Goal: Transaction & Acquisition: Purchase product/service

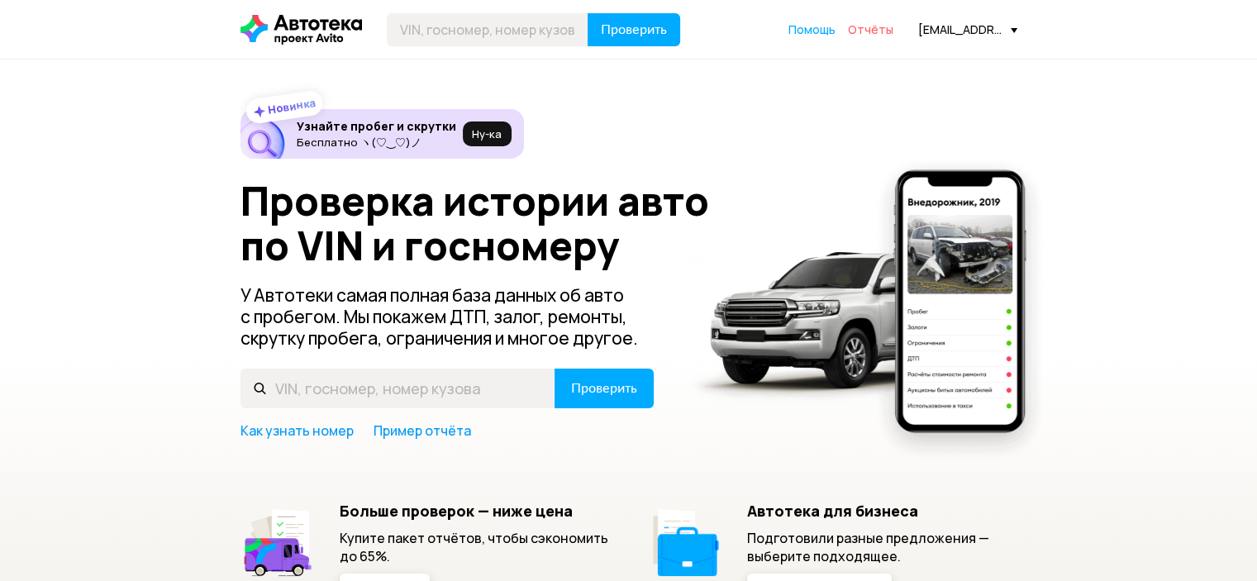
click at [884, 29] on span "Отчёты" at bounding box center [870, 29] width 45 height 16
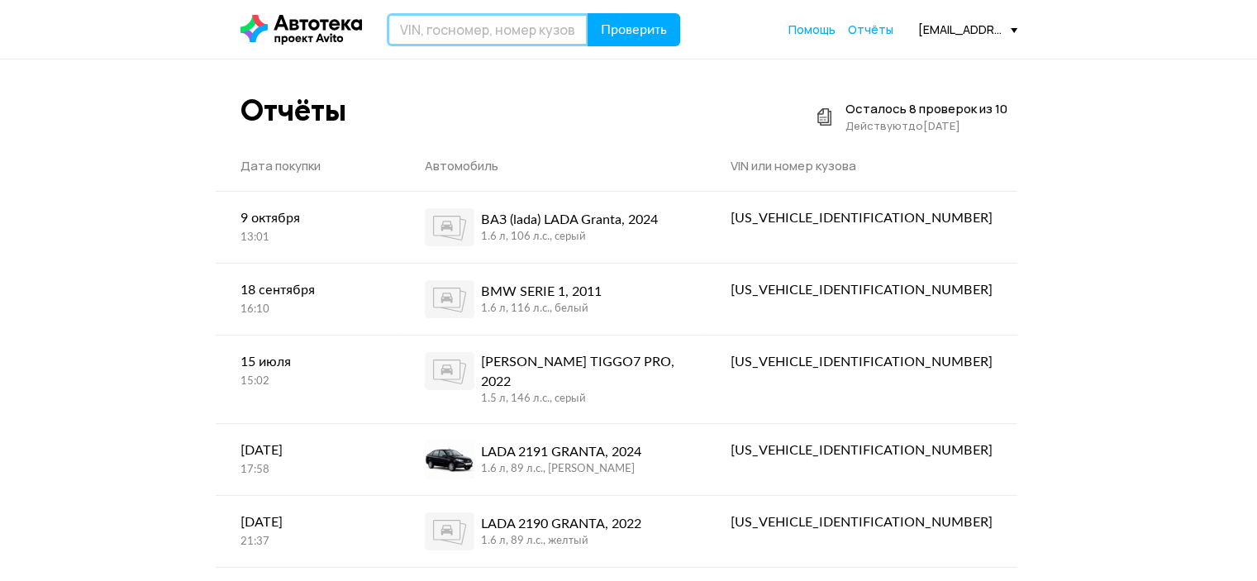
click at [477, 33] on input "text" at bounding box center [488, 29] width 202 height 33
paste input "[US_VEHICLE_IDENTIFICATION_NUMBER]"
type input "[US_VEHICLE_IDENTIFICATION_NUMBER]"
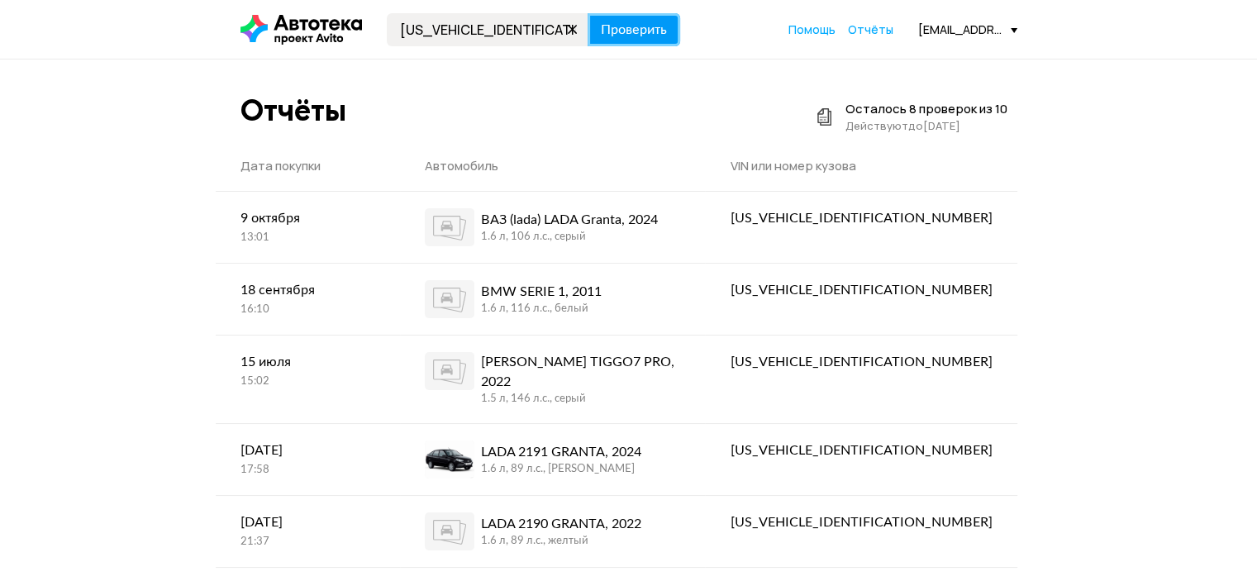
click at [647, 35] on span "Проверить" at bounding box center [634, 29] width 66 height 13
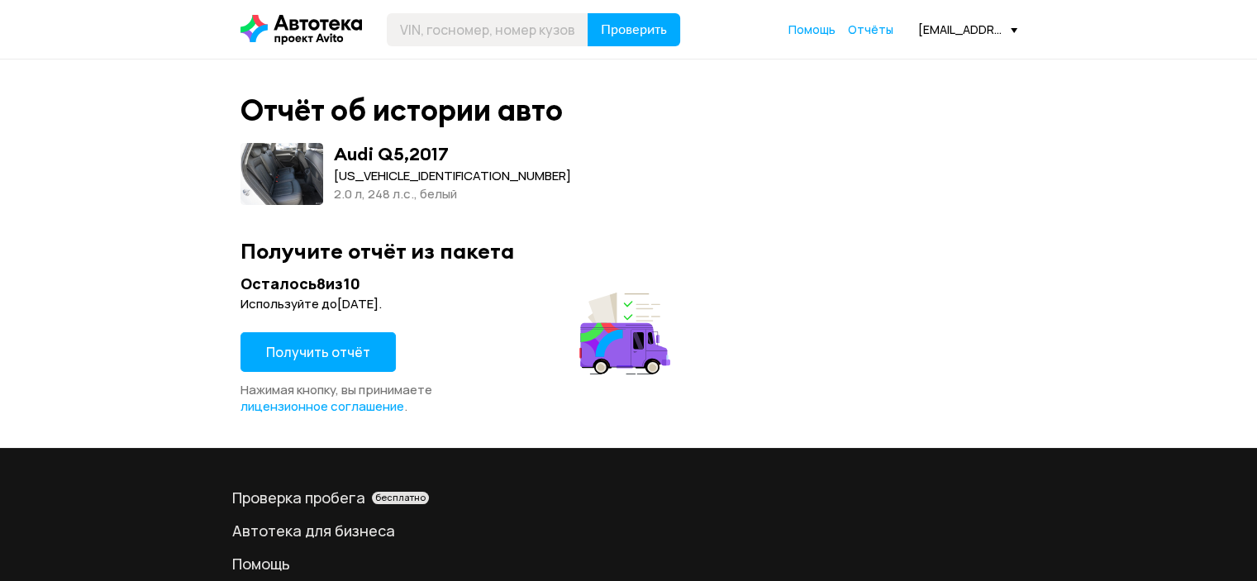
click at [340, 353] on span "Получить отчёт" at bounding box center [318, 352] width 104 height 18
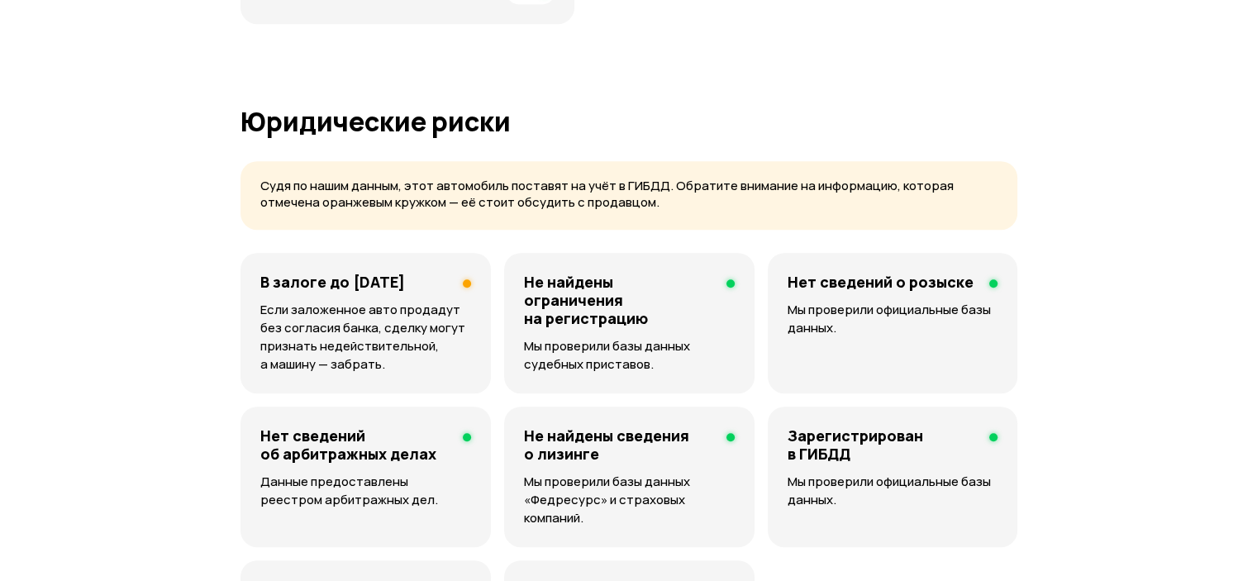
scroll to position [909, 0]
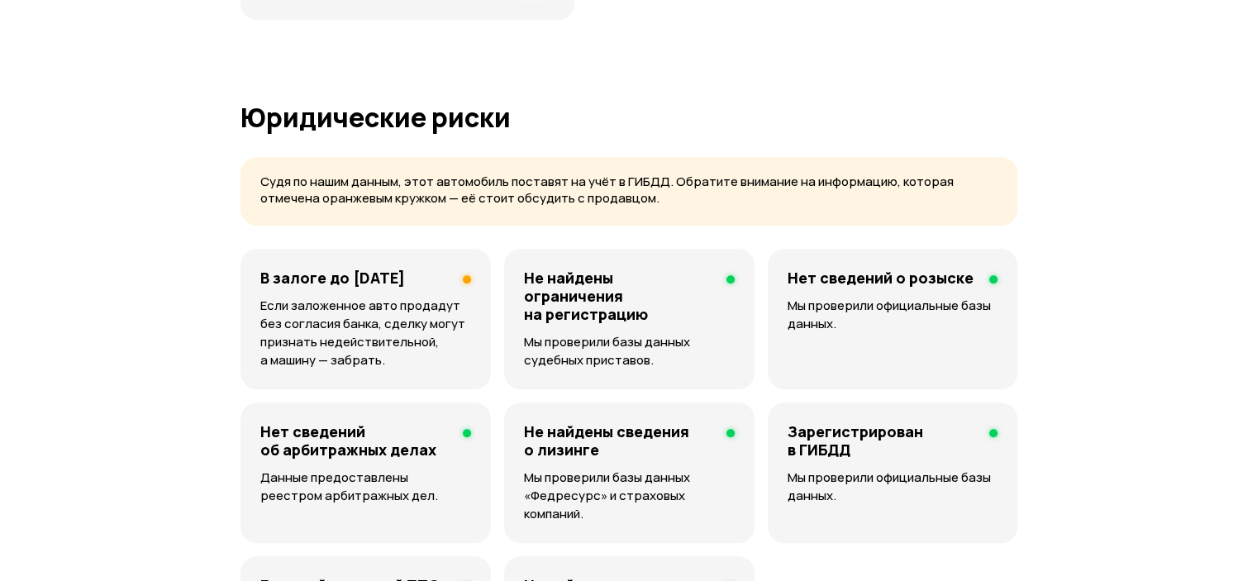
click at [654, 317] on h4 "Не найдены ограничения на регистрацию" at bounding box center [618, 296] width 189 height 55
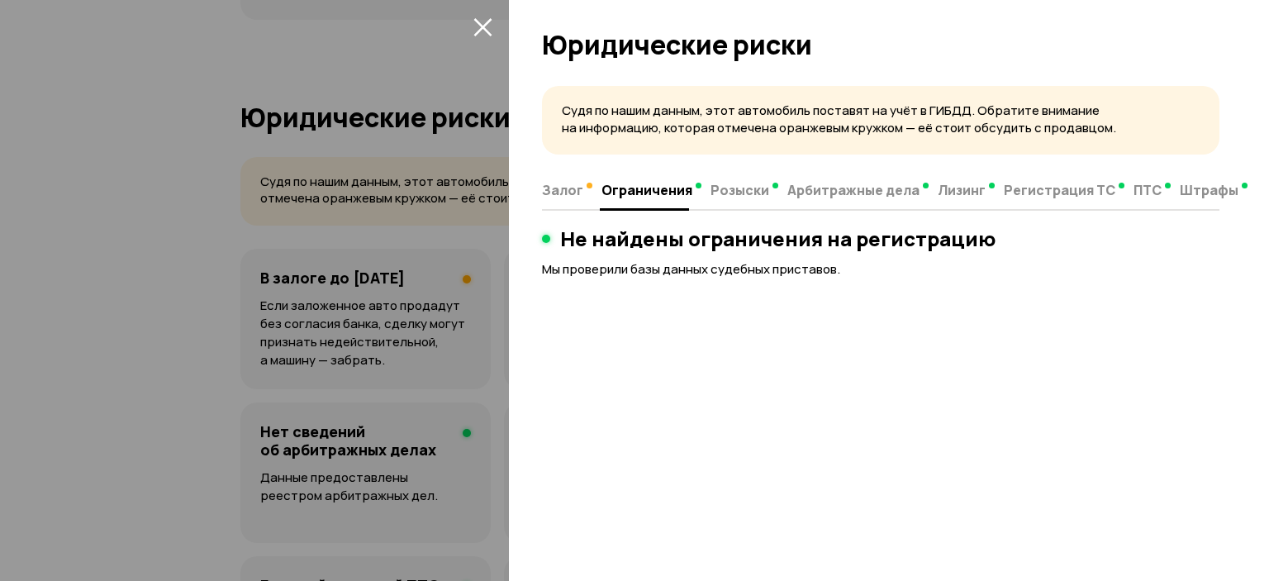
click at [480, 31] on icon "закрыть" at bounding box center [482, 26] width 19 height 19
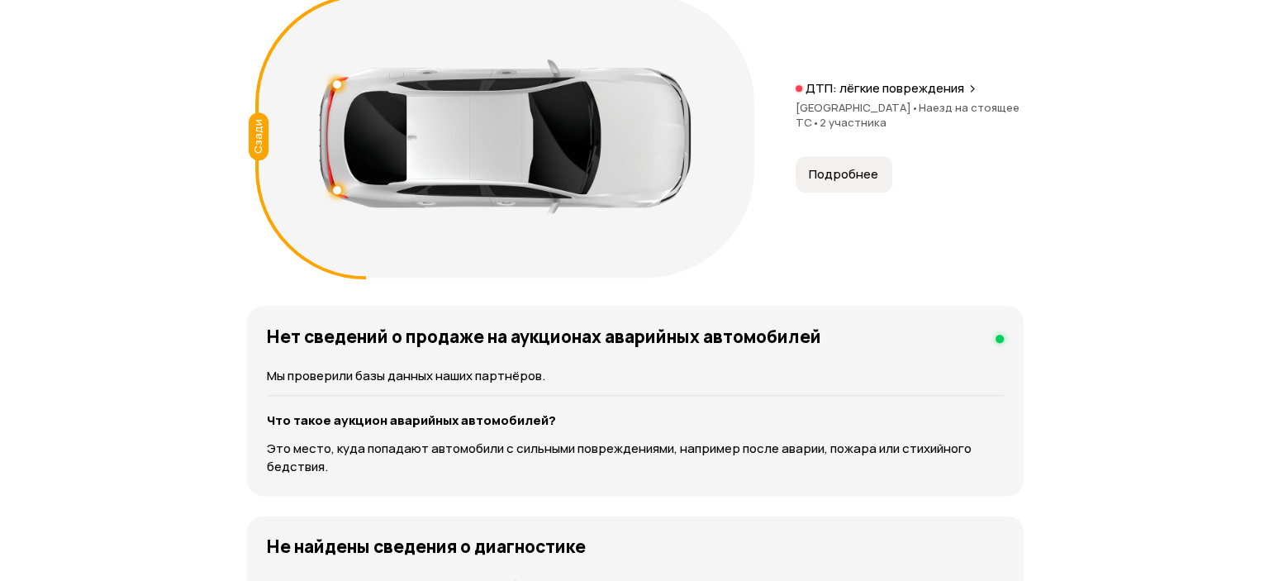
scroll to position [1983, 0]
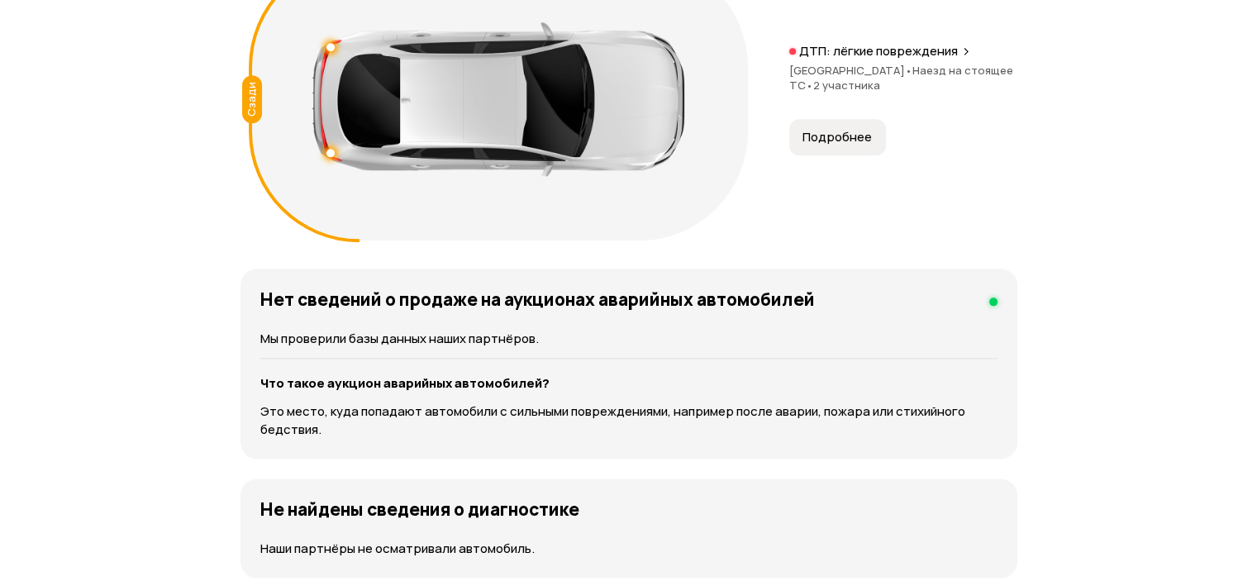
click at [826, 145] on span "Подробнее" at bounding box center [836, 137] width 69 height 17
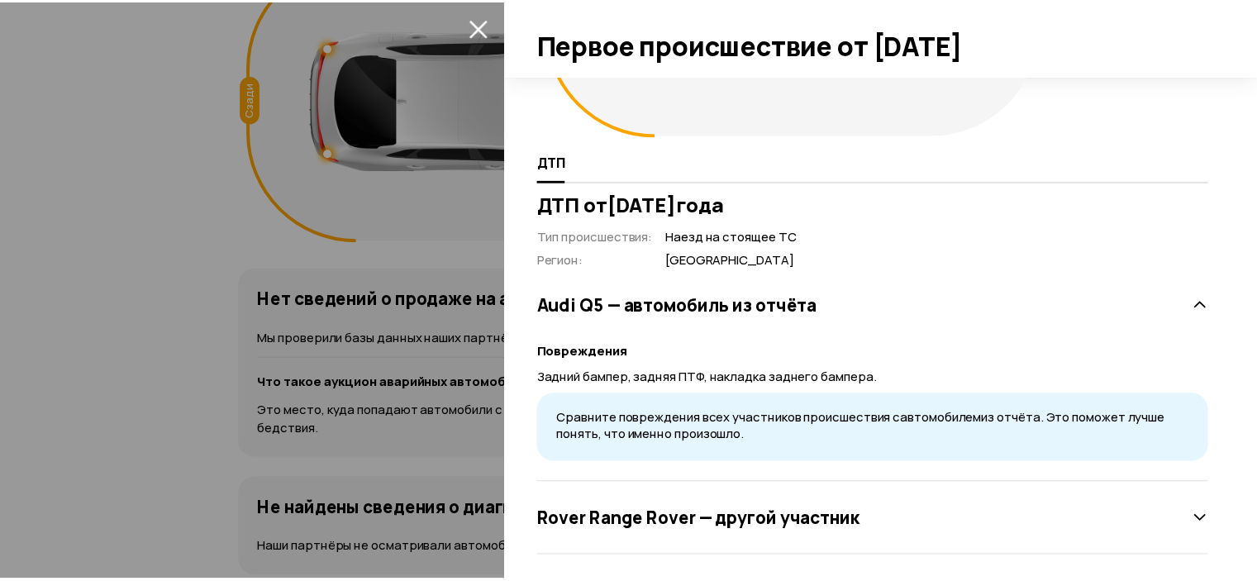
scroll to position [240, 0]
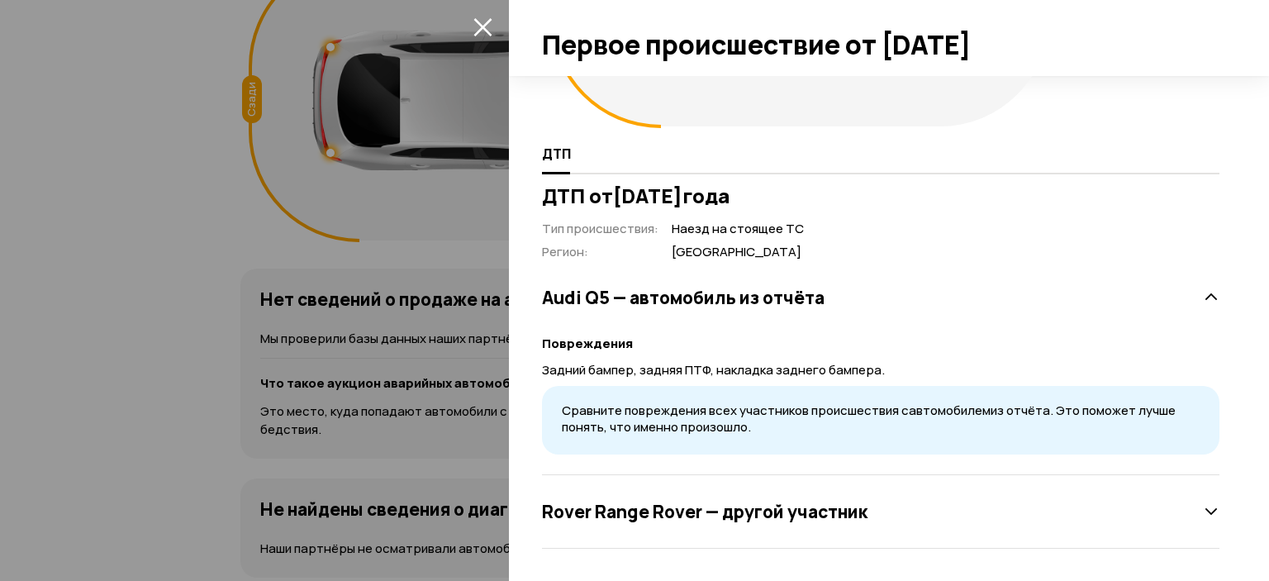
click at [291, 167] on div at bounding box center [634, 290] width 1269 height 581
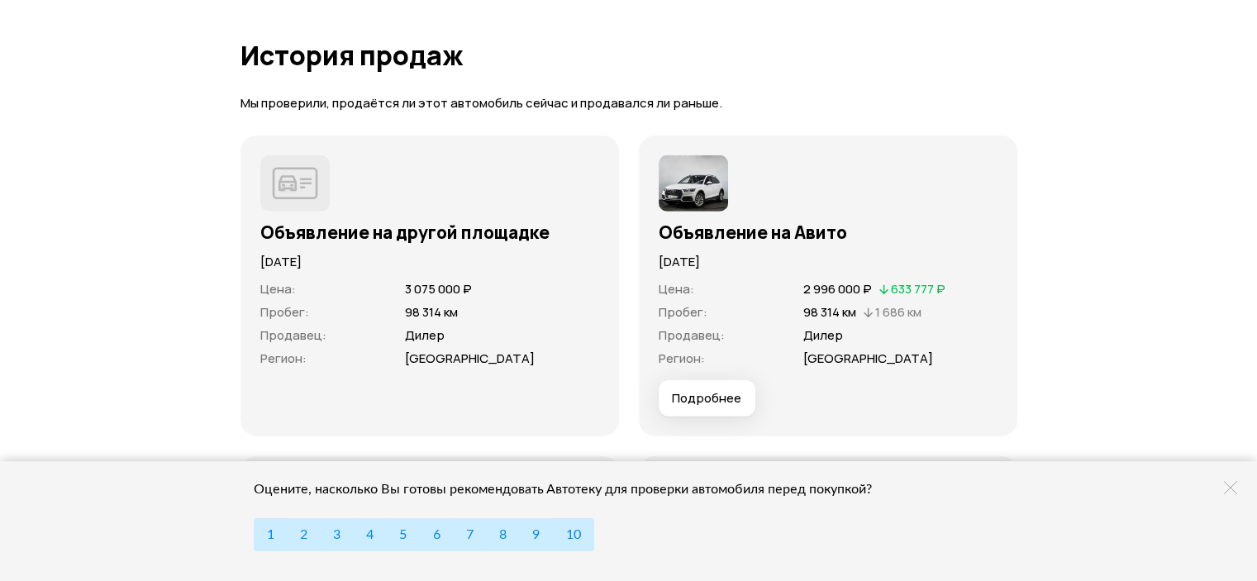
scroll to position [4764, 0]
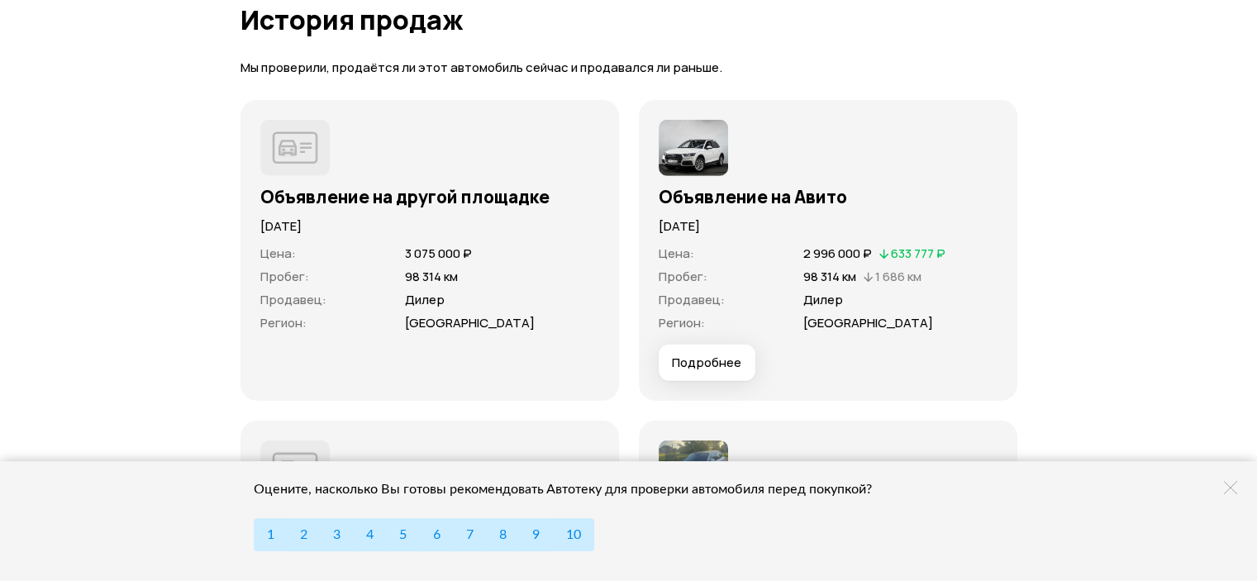
click at [695, 371] on span "Подробнее" at bounding box center [706, 363] width 69 height 17
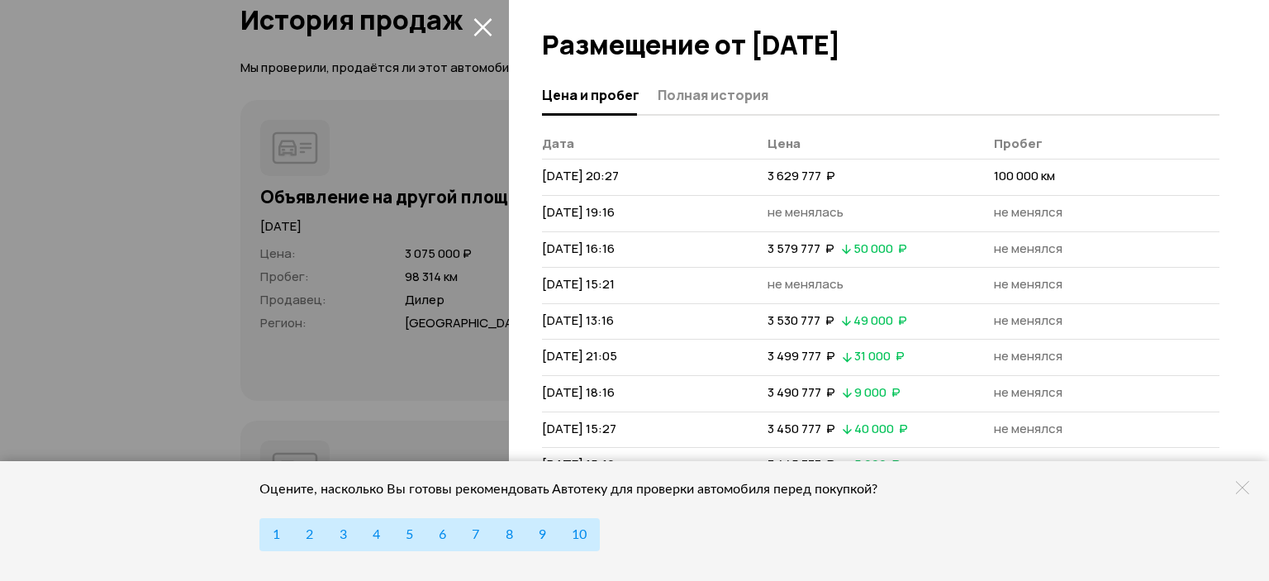
click at [400, 282] on div at bounding box center [634, 290] width 1269 height 581
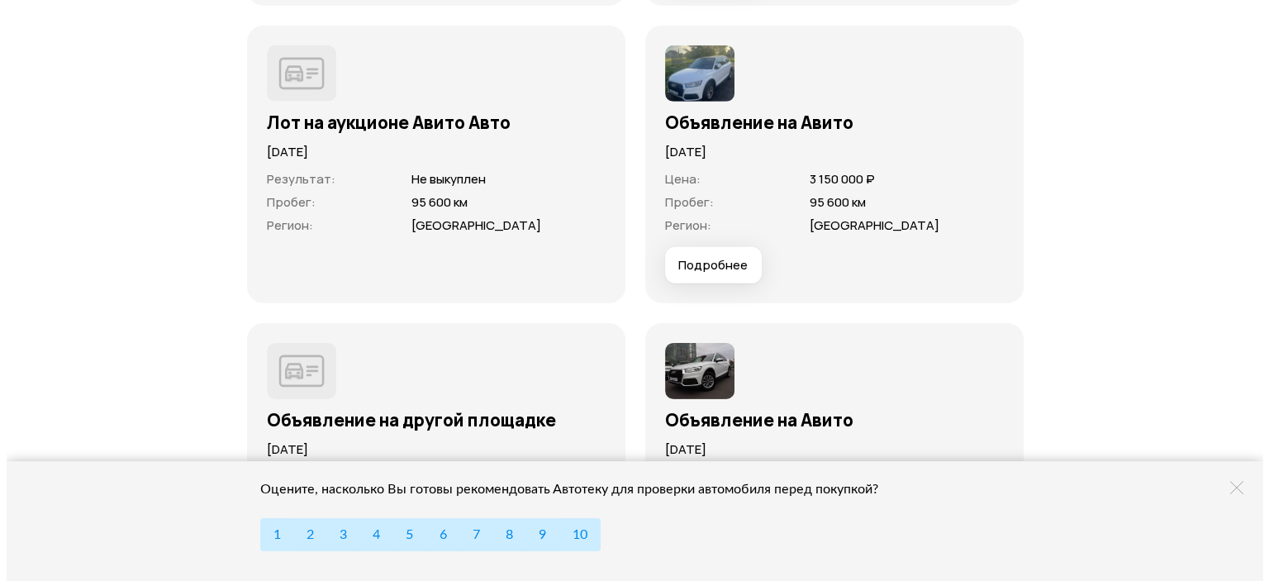
scroll to position [5177, 0]
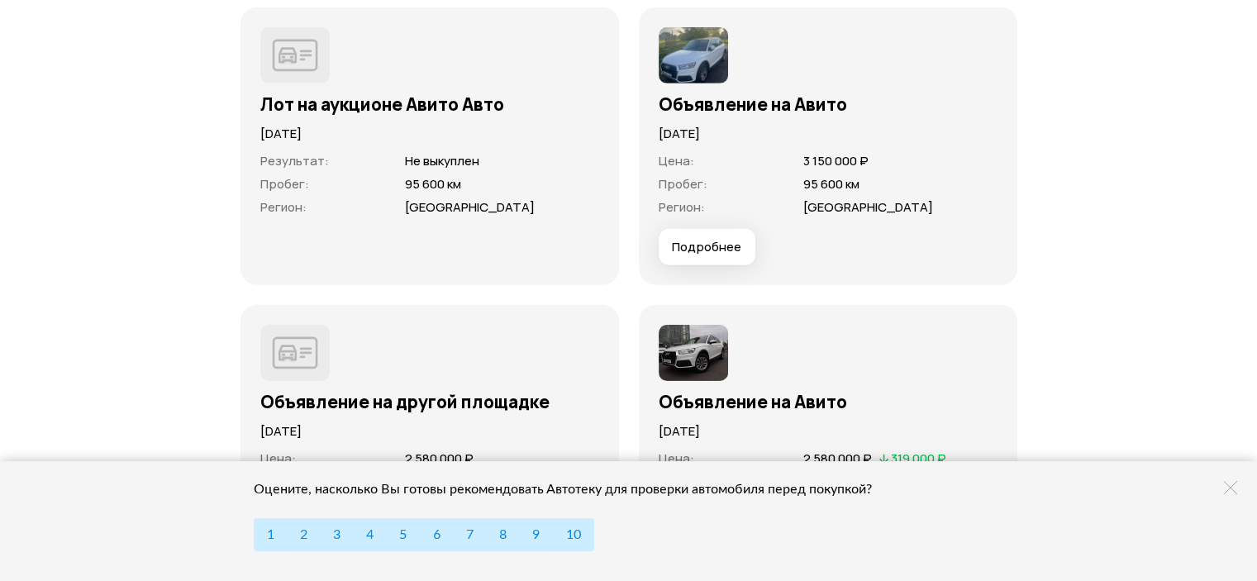
click at [704, 255] on span "Подробнее" at bounding box center [706, 247] width 69 height 17
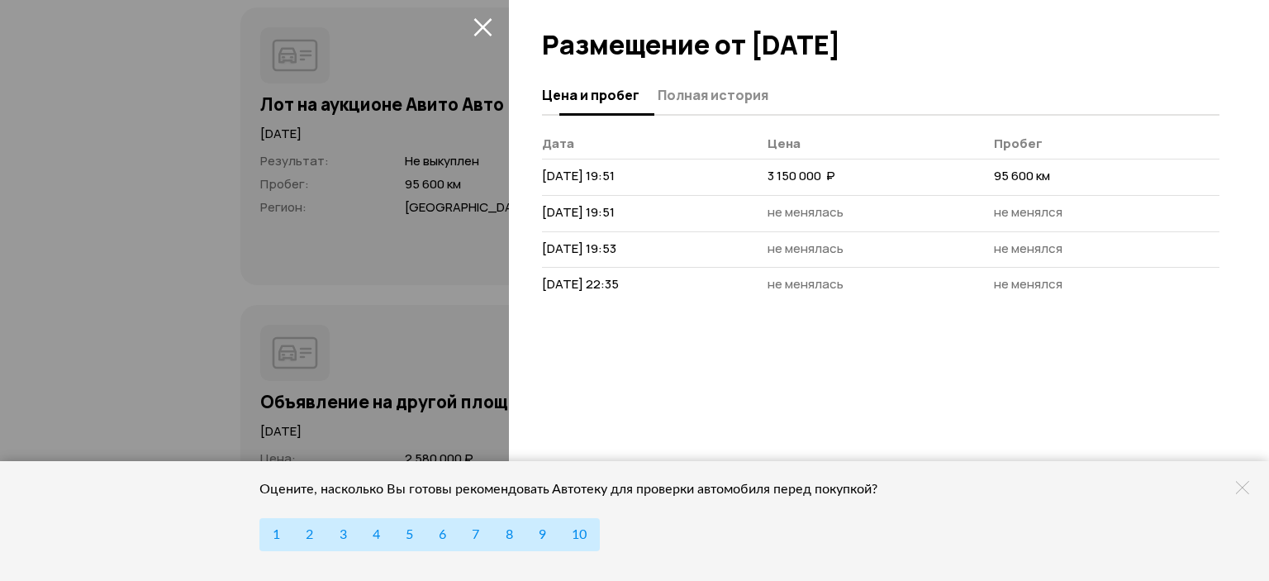
click at [711, 100] on span "Полная история" at bounding box center [713, 95] width 111 height 17
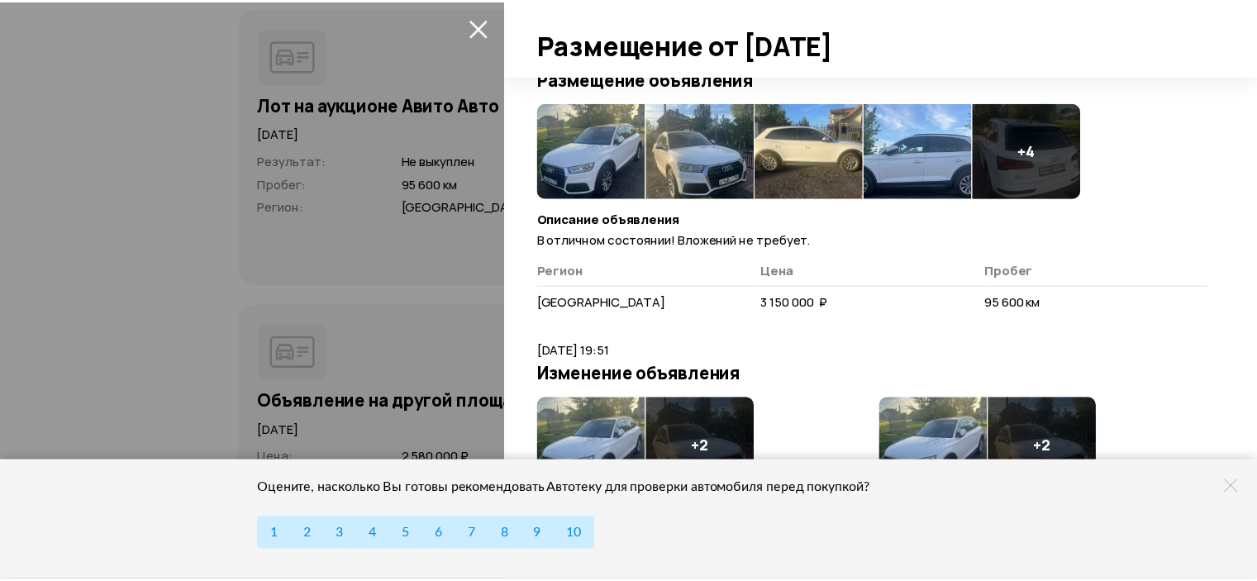
scroll to position [83, 0]
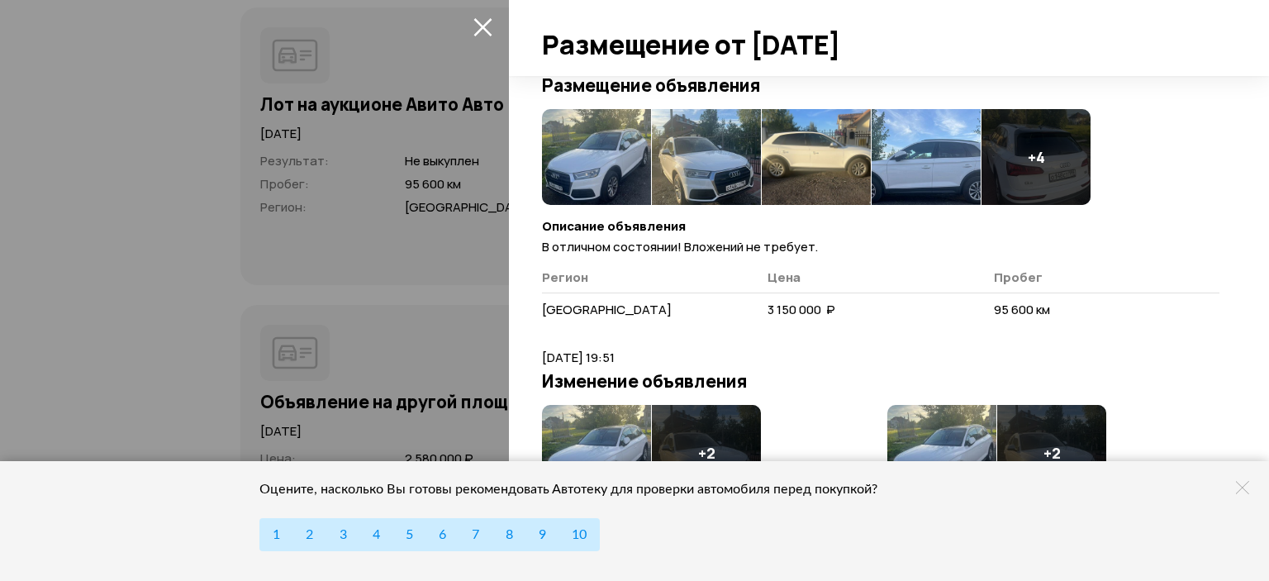
click at [611, 177] on img at bounding box center [596, 157] width 109 height 96
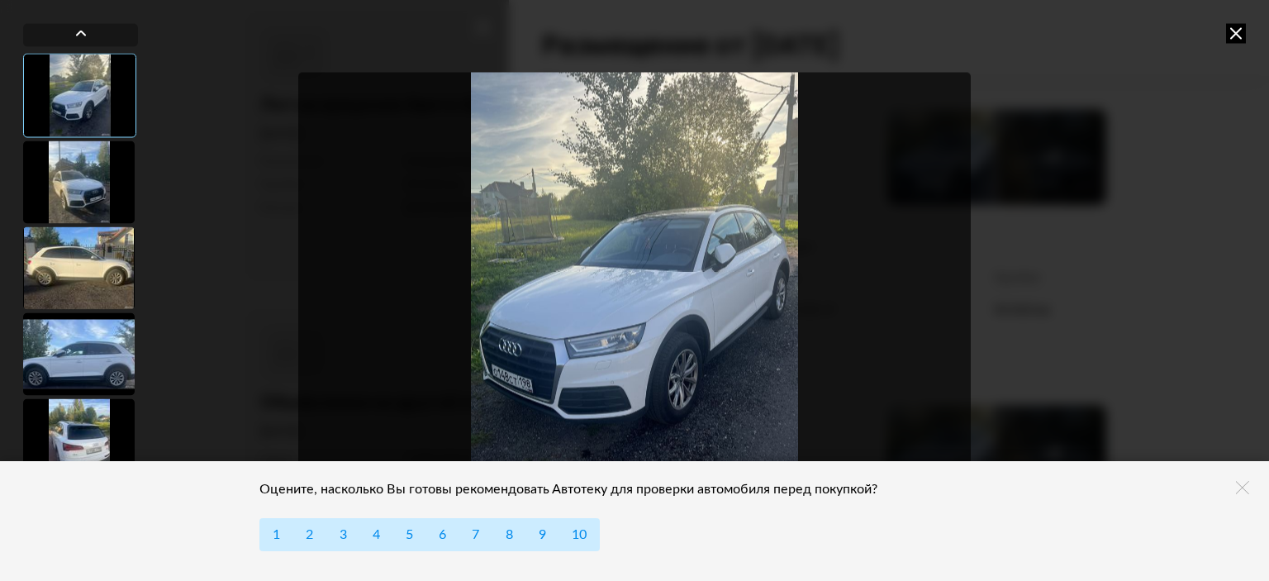
click at [93, 200] on div at bounding box center [79, 181] width 112 height 83
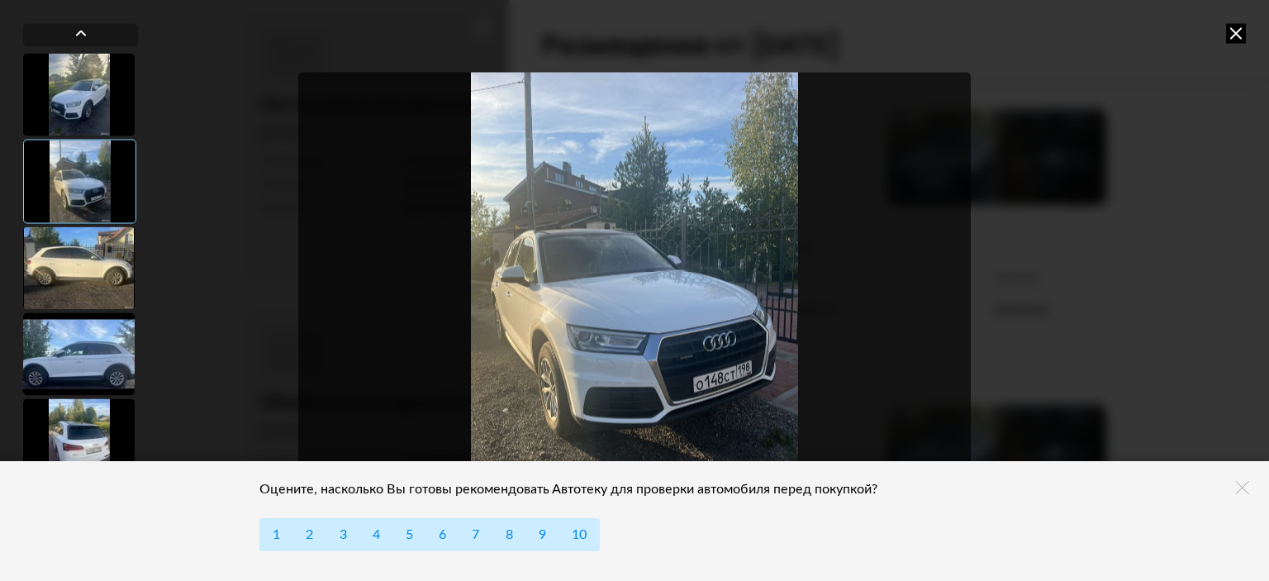
click at [98, 274] on div at bounding box center [79, 267] width 112 height 83
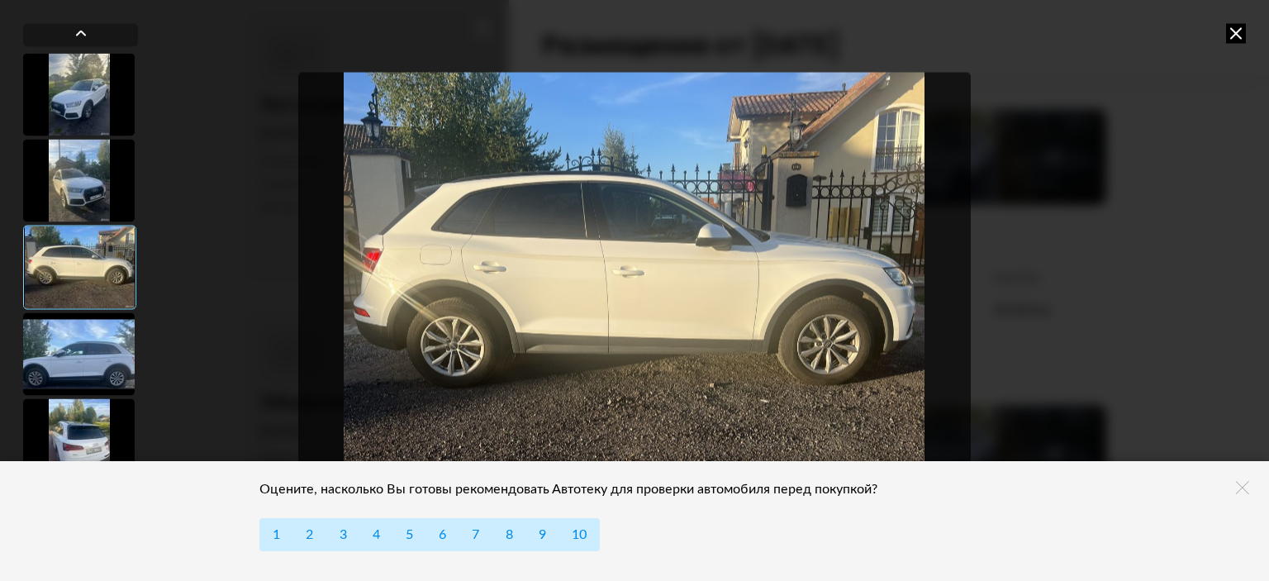
click at [93, 325] on div at bounding box center [79, 353] width 112 height 83
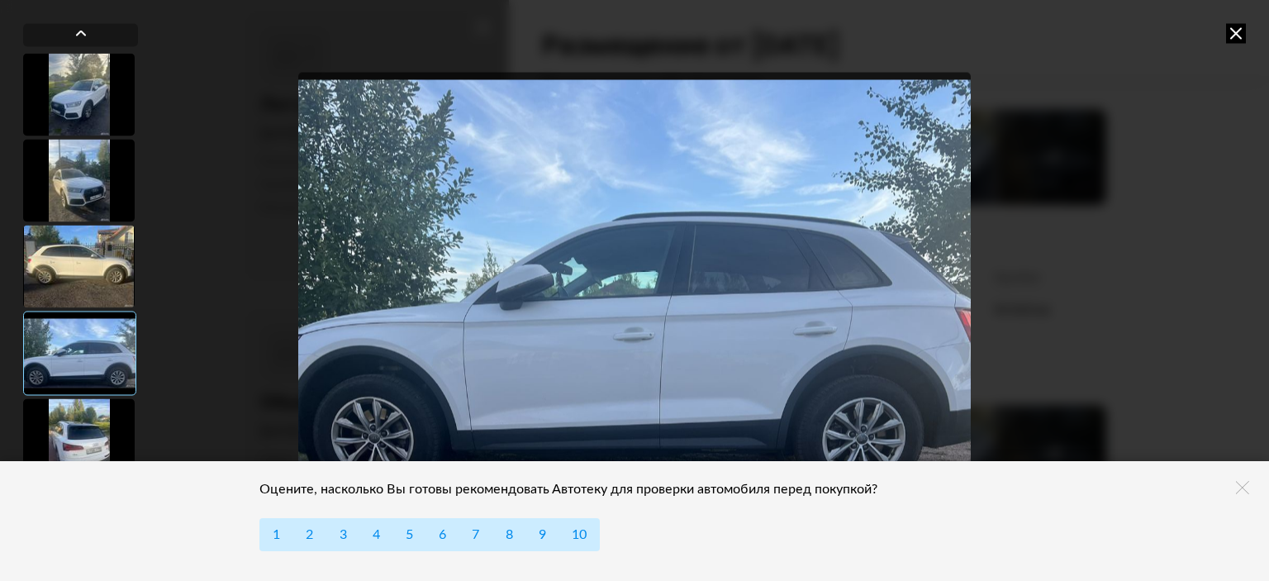
click at [96, 411] on div at bounding box center [79, 439] width 112 height 83
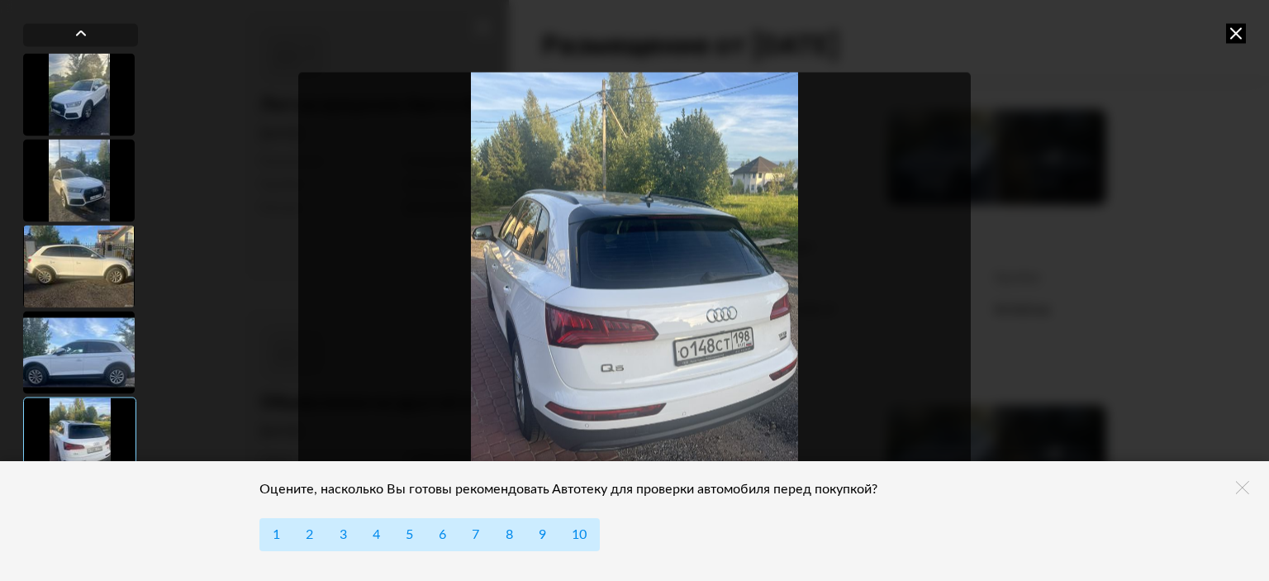
click at [1235, 37] on icon at bounding box center [1236, 33] width 20 height 20
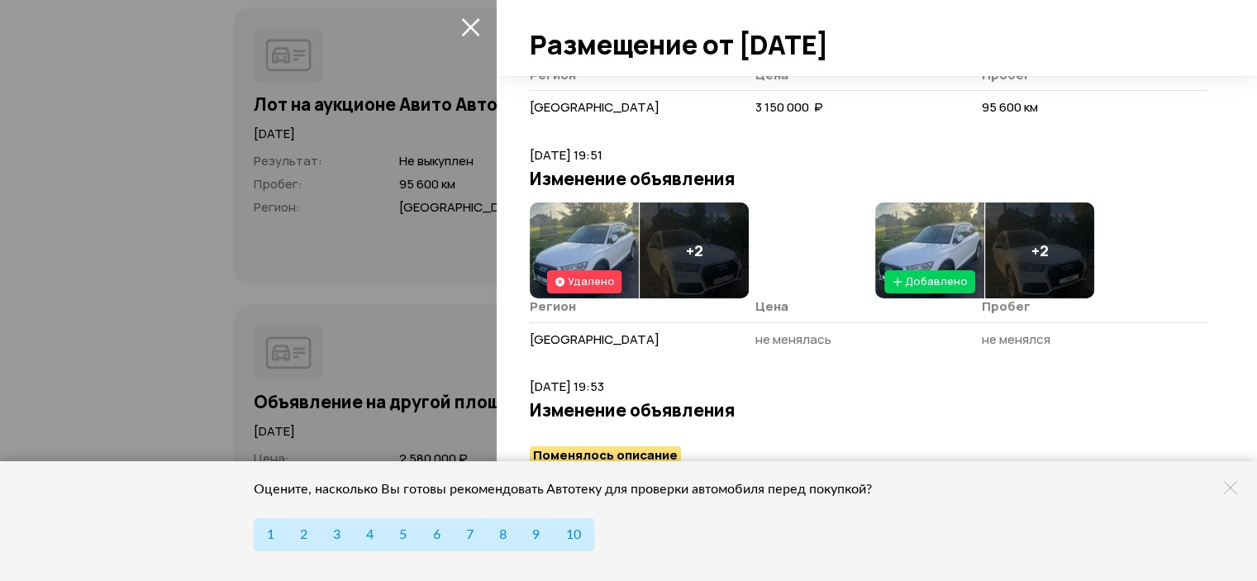
scroll to position [331, 0]
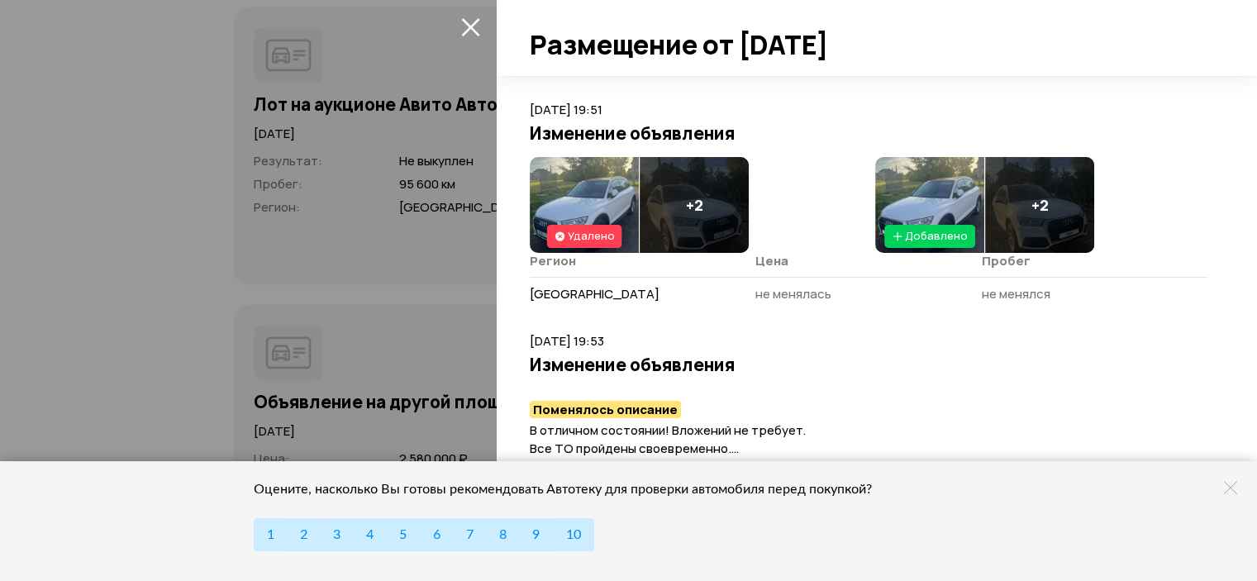
click at [939, 184] on img at bounding box center [929, 205] width 109 height 96
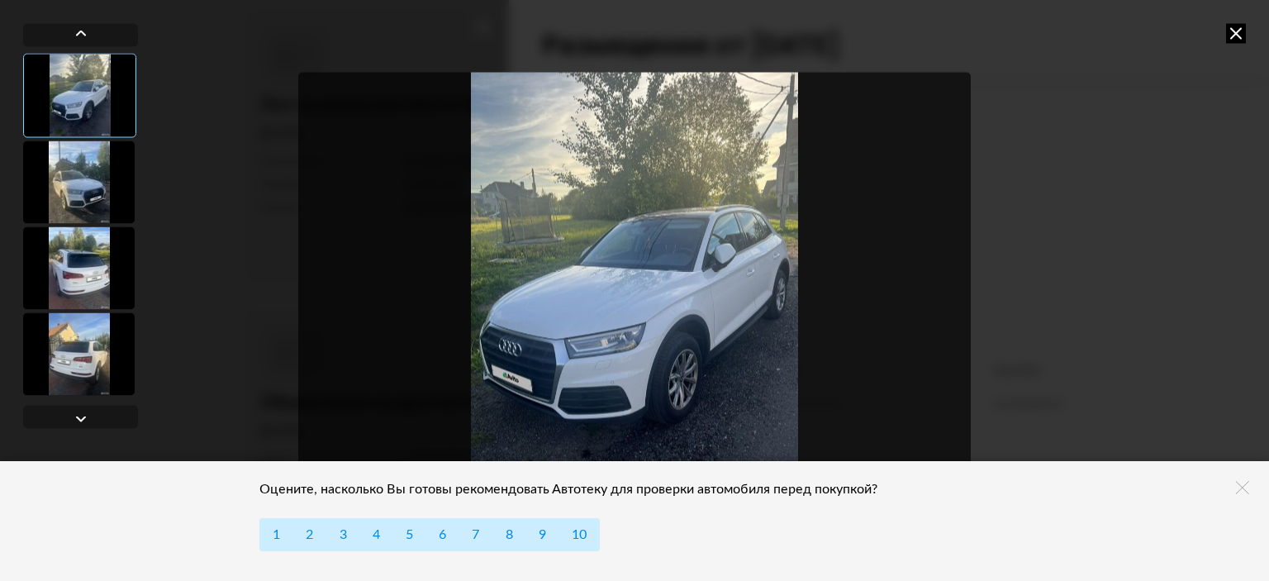
click at [1235, 38] on icon at bounding box center [1236, 33] width 20 height 20
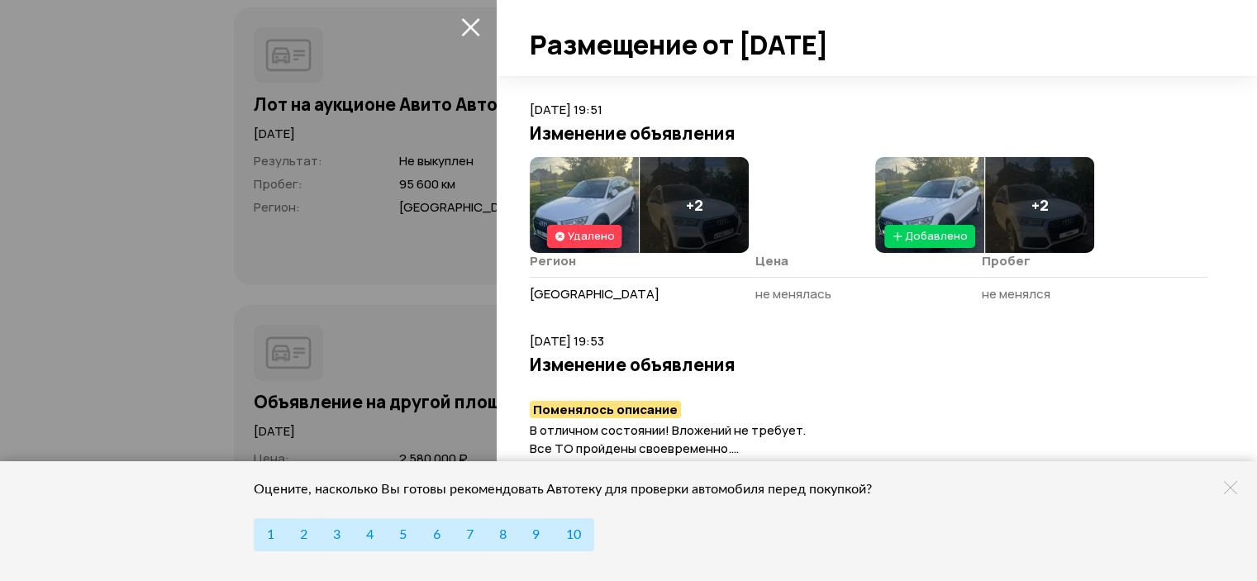
click at [935, 188] on img at bounding box center [929, 205] width 109 height 96
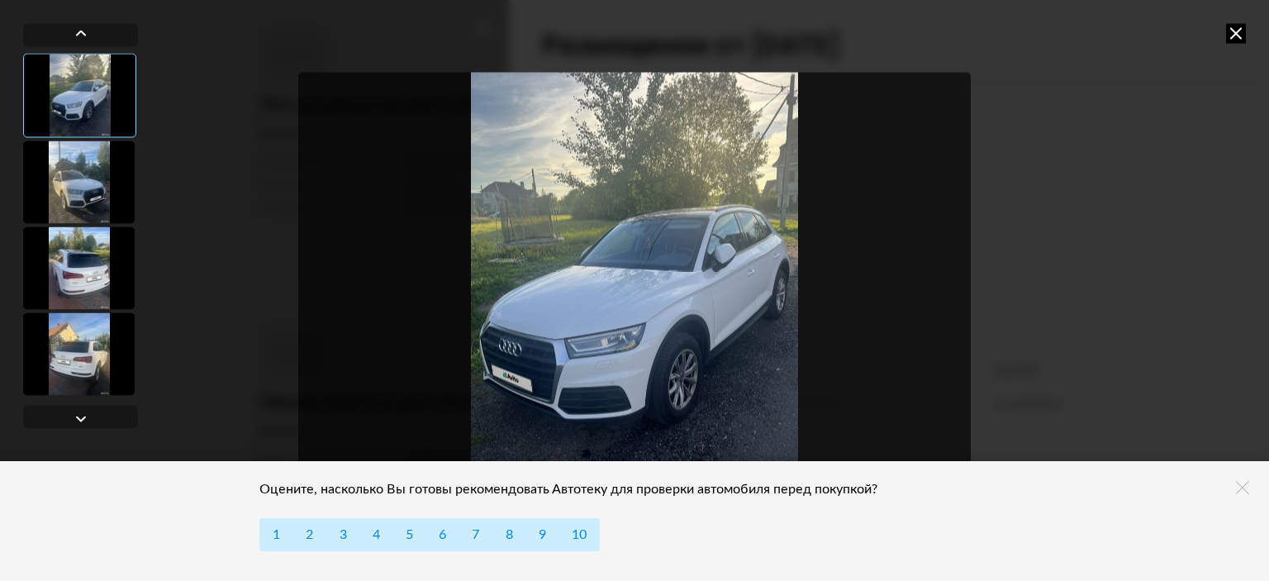
click at [1240, 45] on div at bounding box center [634, 290] width 1269 height 581
click at [1235, 32] on icon at bounding box center [1236, 33] width 20 height 20
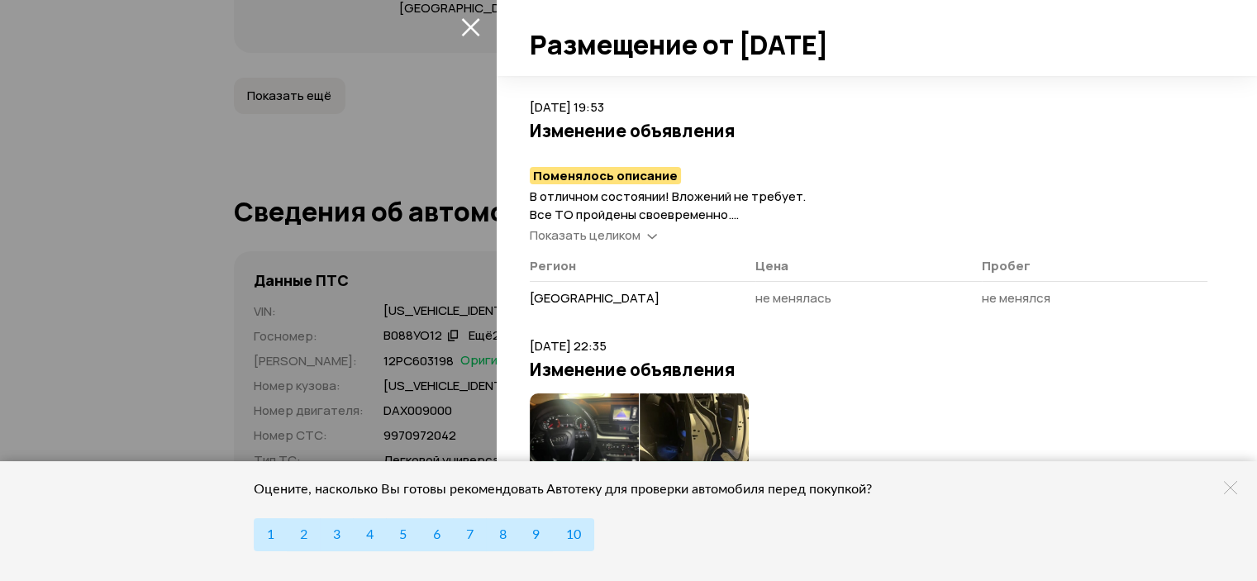
scroll to position [5755, 0]
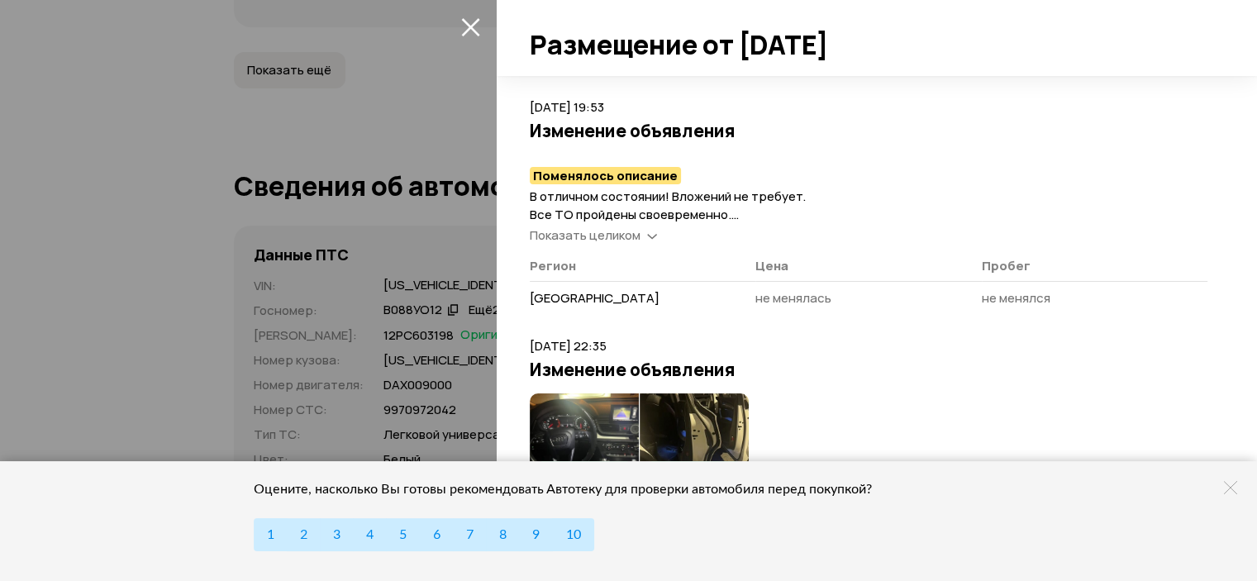
click at [604, 420] on img at bounding box center [584, 441] width 109 height 96
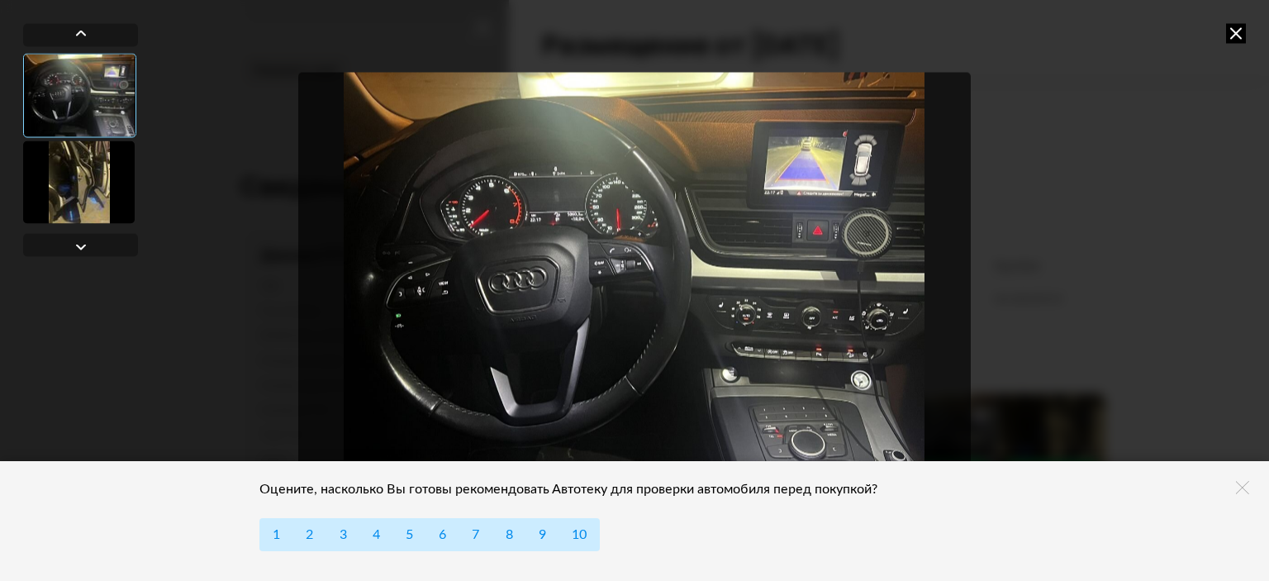
click at [1230, 32] on icon at bounding box center [1236, 33] width 20 height 20
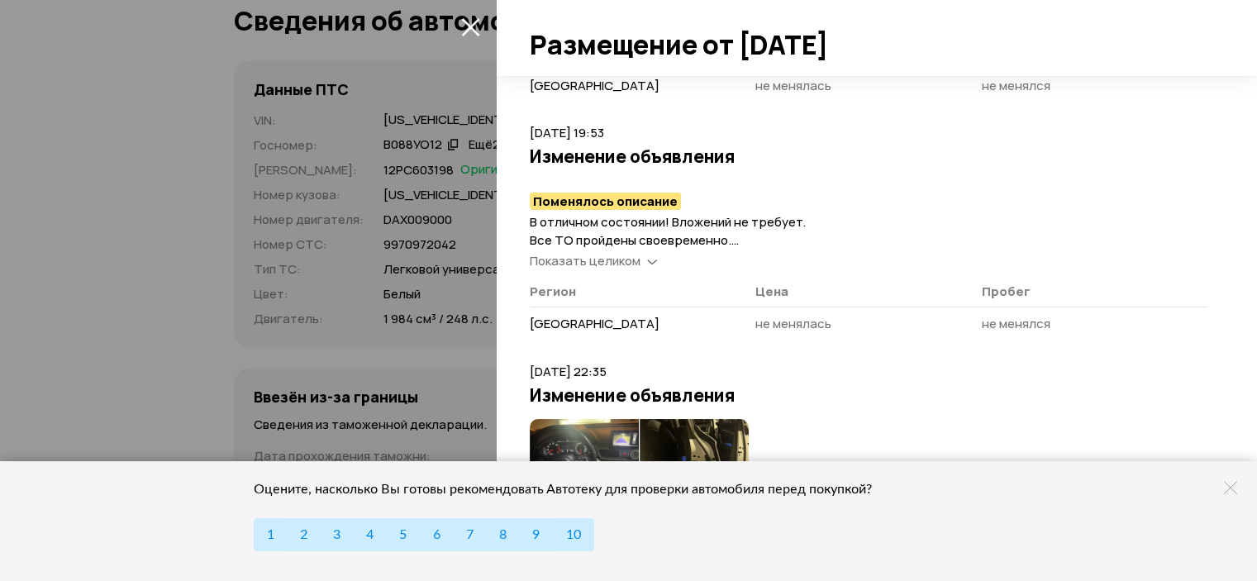
scroll to position [399, 0]
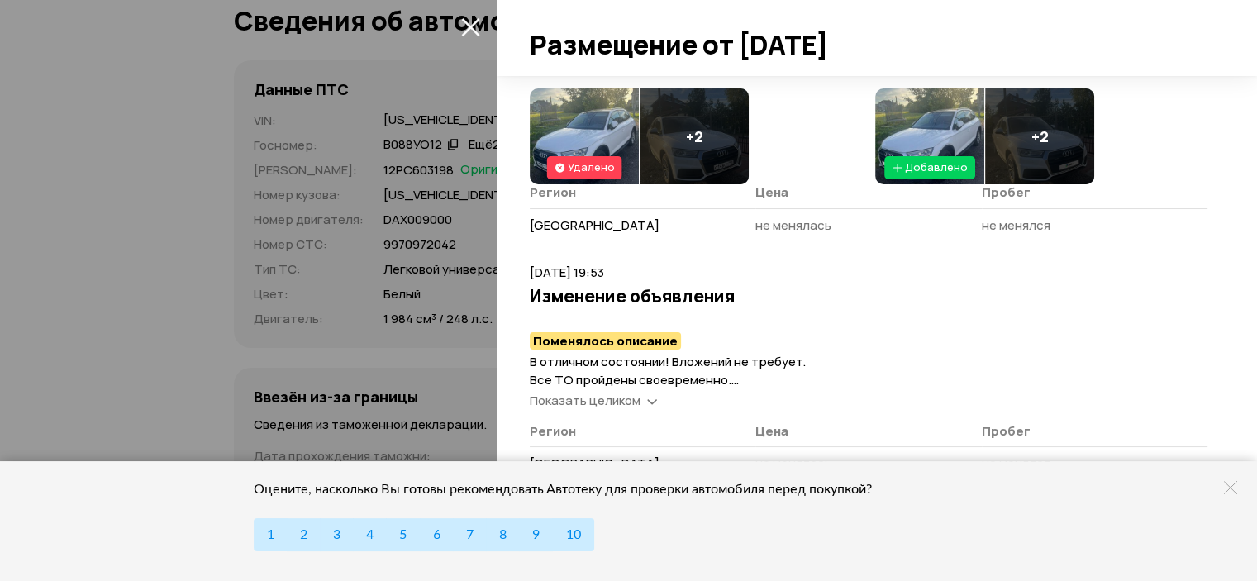
click at [350, 86] on div at bounding box center [628, 290] width 1257 height 581
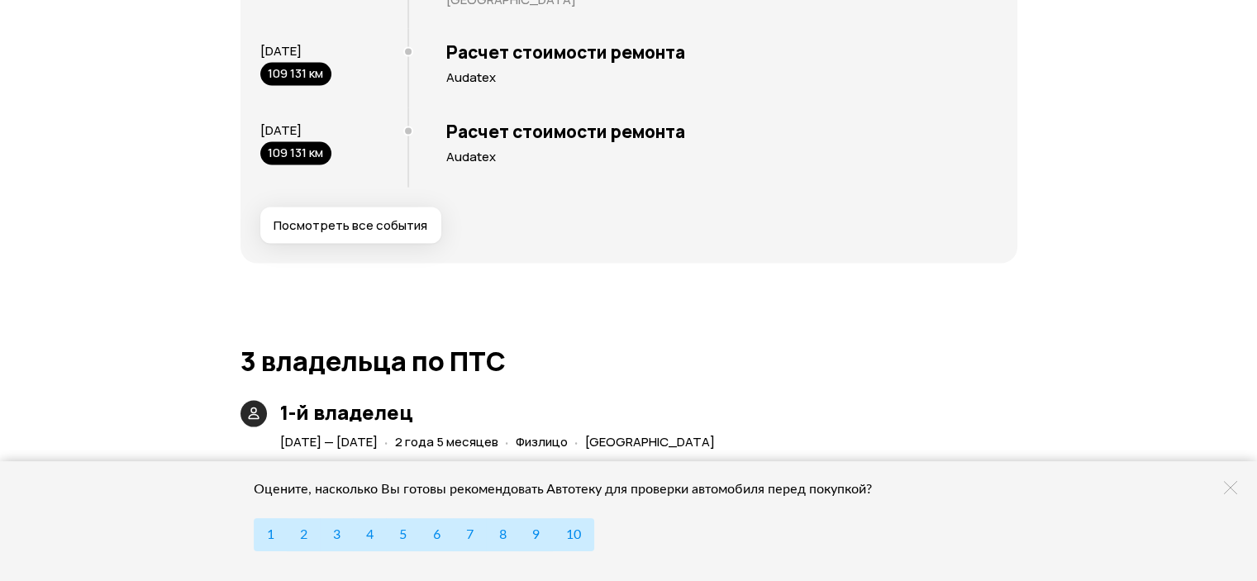
scroll to position [3442, 0]
